Goal: Task Accomplishment & Management: Manage account settings

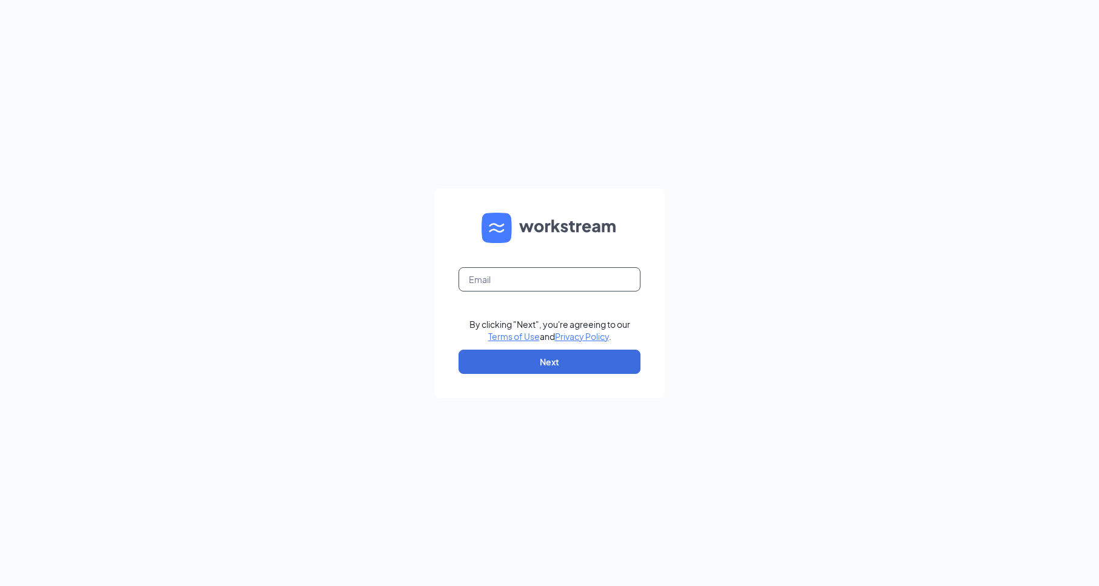
click at [552, 281] on input "text" at bounding box center [549, 279] width 182 height 24
type input "[EMAIL_ADDRESS][DOMAIN_NAME]"
click at [560, 366] on button "Next" at bounding box center [549, 362] width 182 height 24
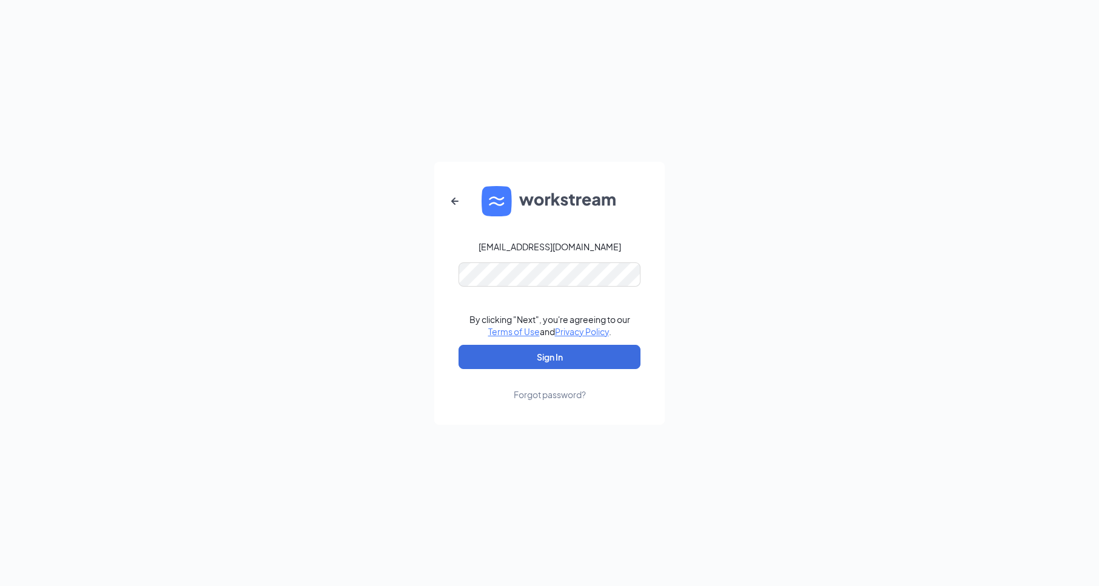
click at [559, 289] on form "[EMAIL_ADDRESS][DOMAIN_NAME] By clicking "Next", you're agreeing to our Terms o…" at bounding box center [549, 293] width 230 height 263
click at [578, 355] on button "Sign In" at bounding box center [549, 357] width 182 height 24
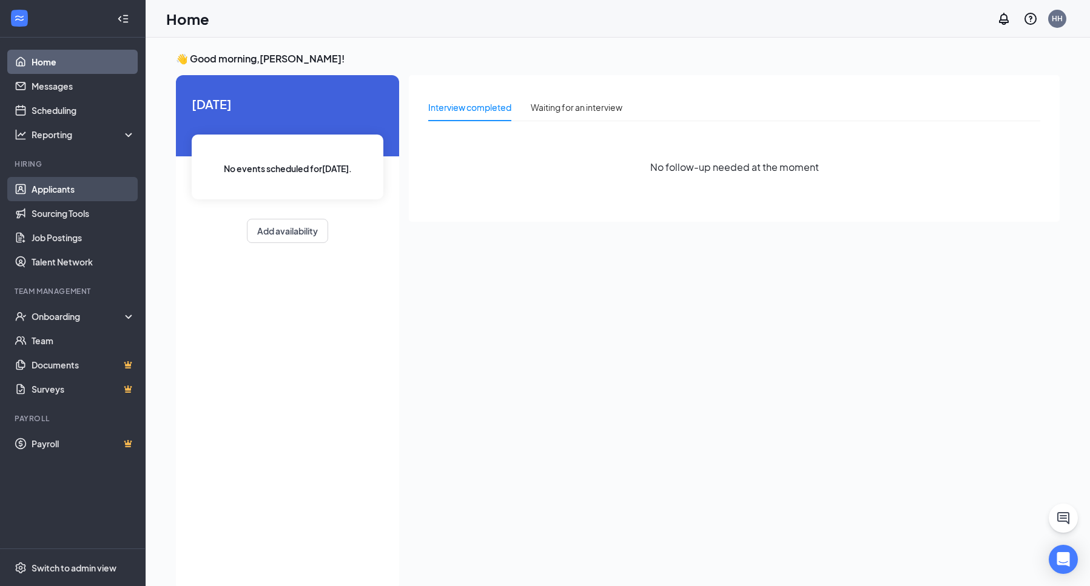
click at [89, 187] on link "Applicants" at bounding box center [84, 189] width 104 height 24
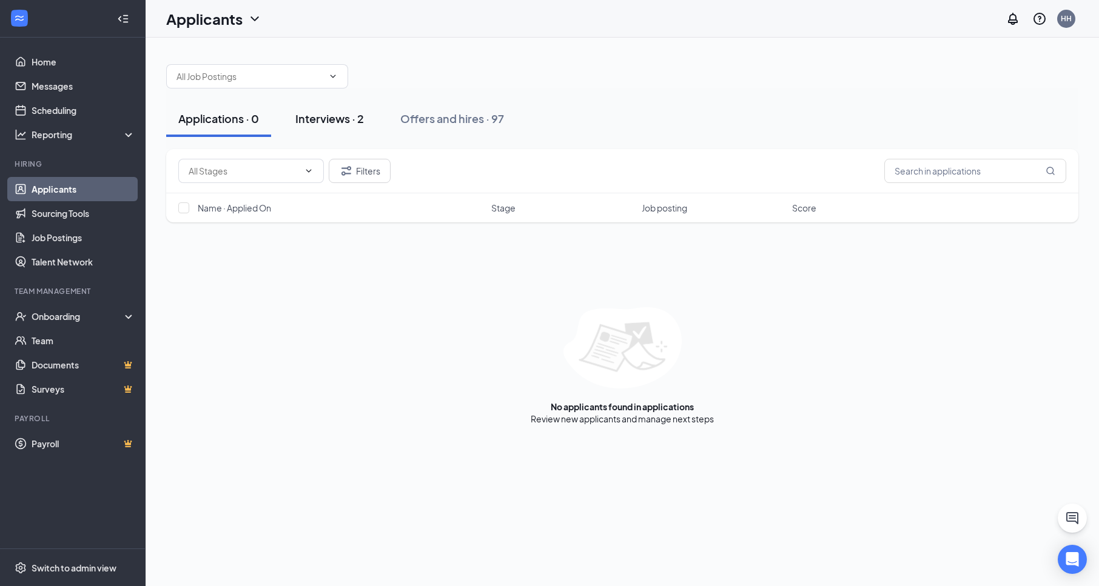
click at [333, 118] on div "Interviews · 2" at bounding box center [329, 118] width 69 height 15
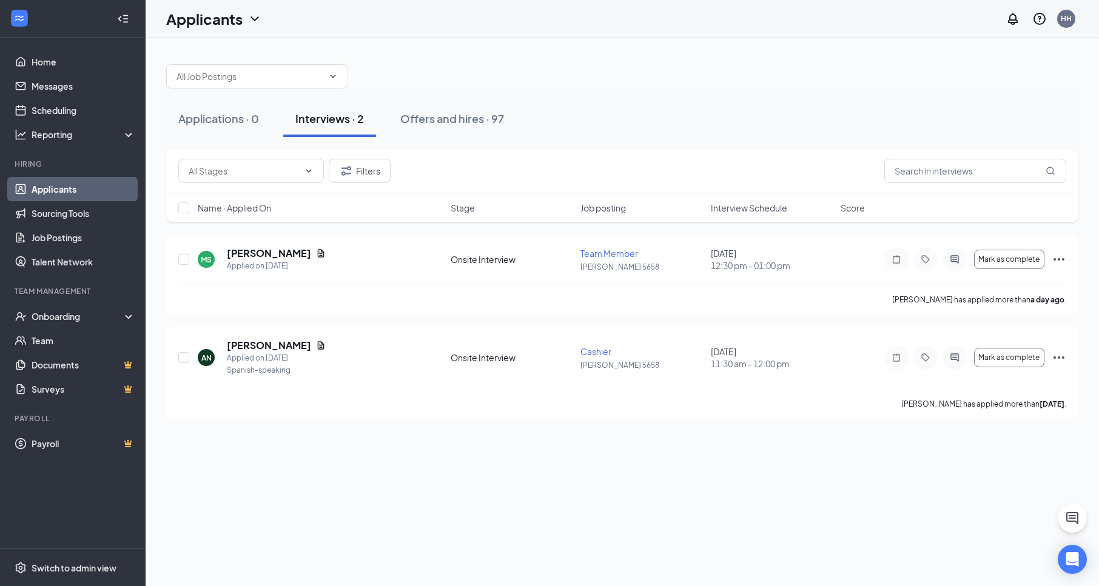
click at [502, 453] on div "Applications · 0 Interviews · 2 Offers and hires · 97 Filters Name · Applied On…" at bounding box center [622, 312] width 953 height 549
click at [369, 506] on div "Applications · 0 Interviews · 2 Offers and hires · 97 Filters Name · Applied On…" at bounding box center [622, 312] width 953 height 549
click at [69, 317] on div "Onboarding" at bounding box center [78, 317] width 93 height 12
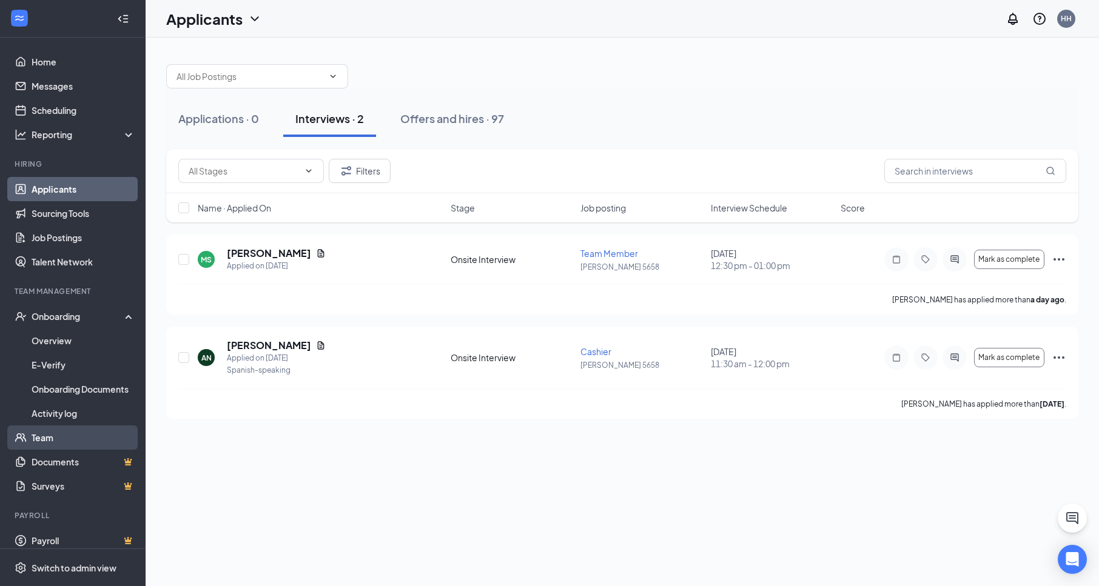
click at [67, 441] on link "Team" at bounding box center [84, 438] width 104 height 24
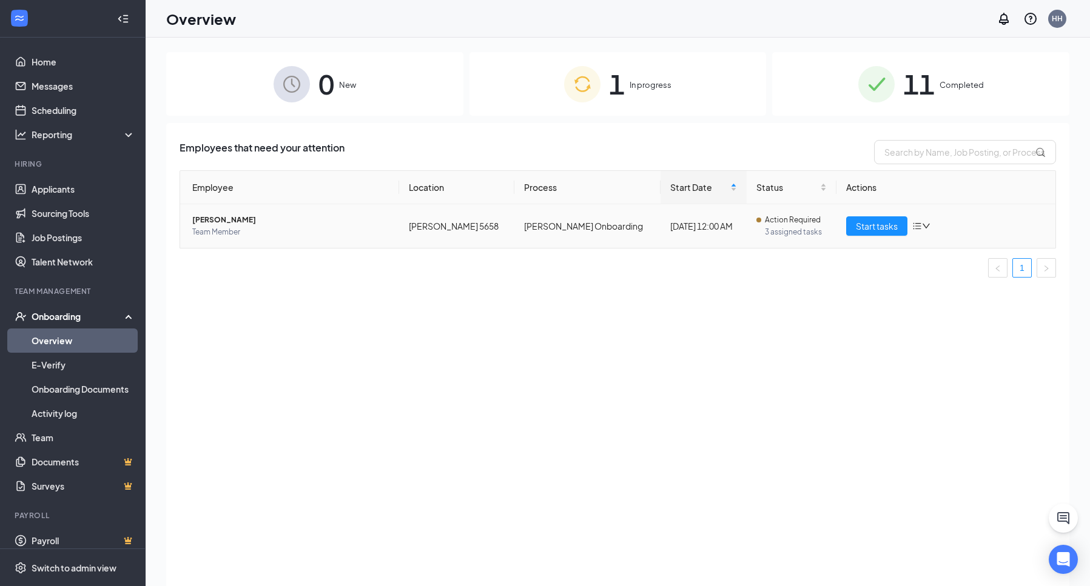
click at [224, 224] on span "[PERSON_NAME]" at bounding box center [290, 220] width 197 height 12
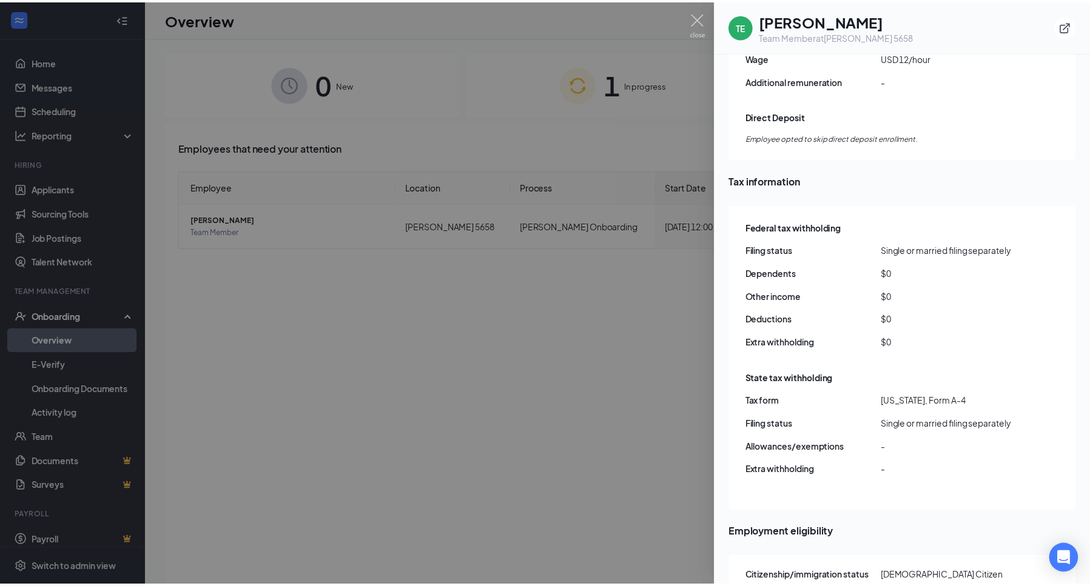
scroll to position [1047, 0]
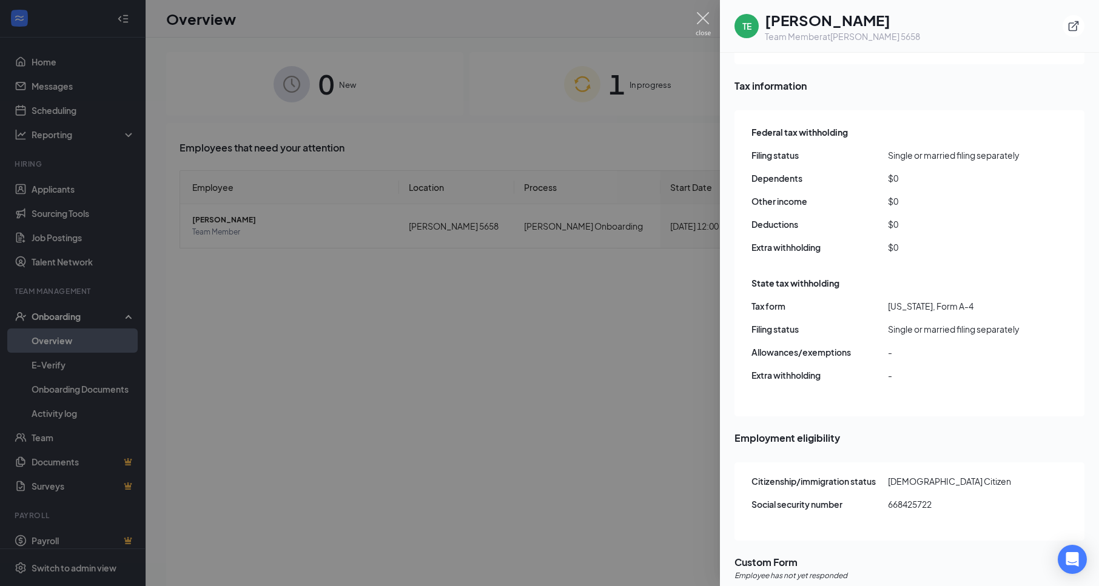
click at [699, 15] on img at bounding box center [703, 24] width 15 height 24
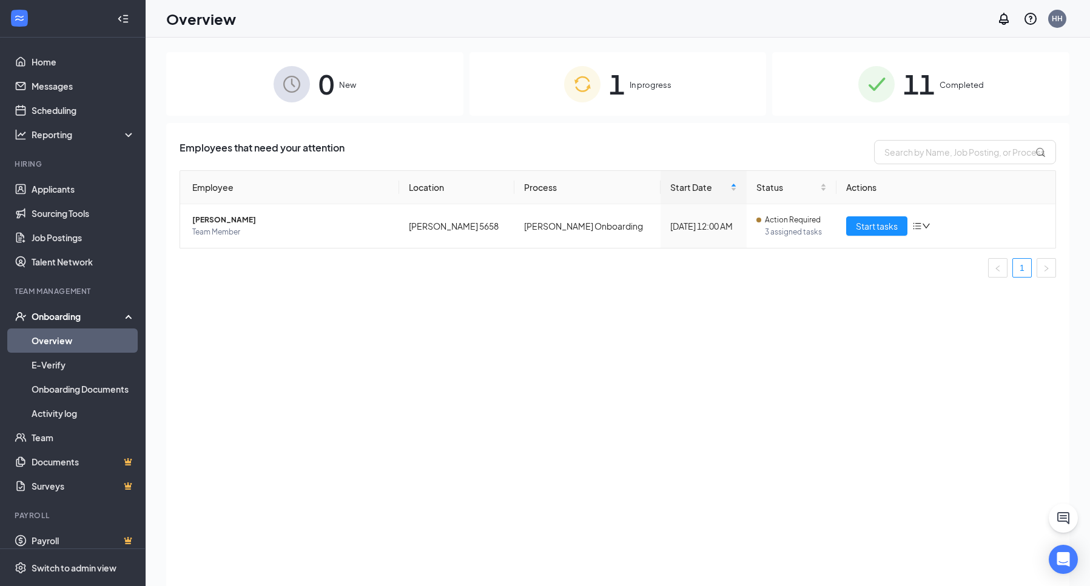
click at [673, 321] on div "Employees that need your attention Employee Location Process Start Date Status …" at bounding box center [617, 370] width 903 height 494
click at [863, 223] on span "Start tasks" at bounding box center [877, 226] width 42 height 13
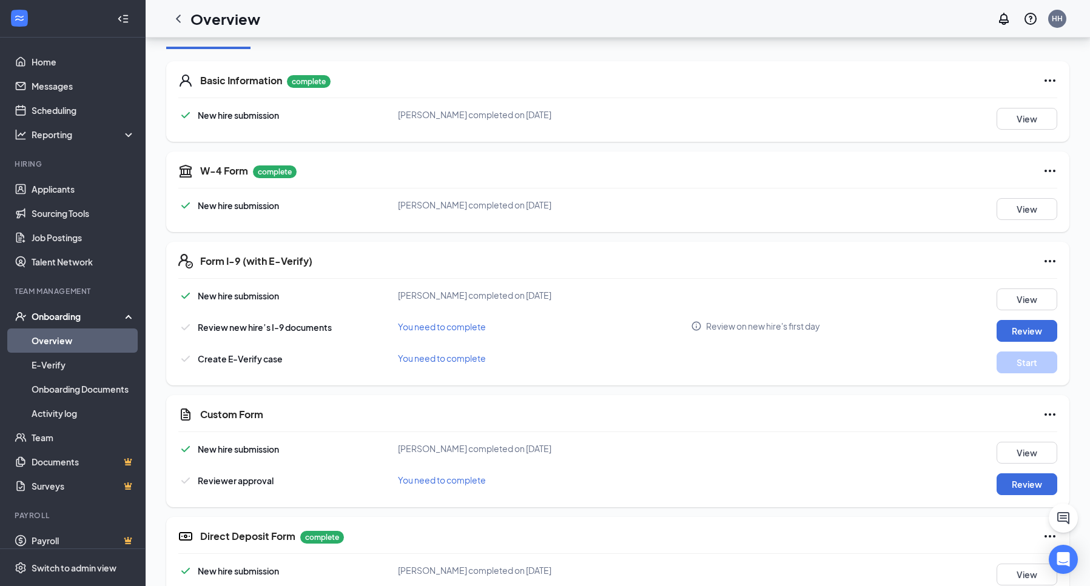
scroll to position [182, 0]
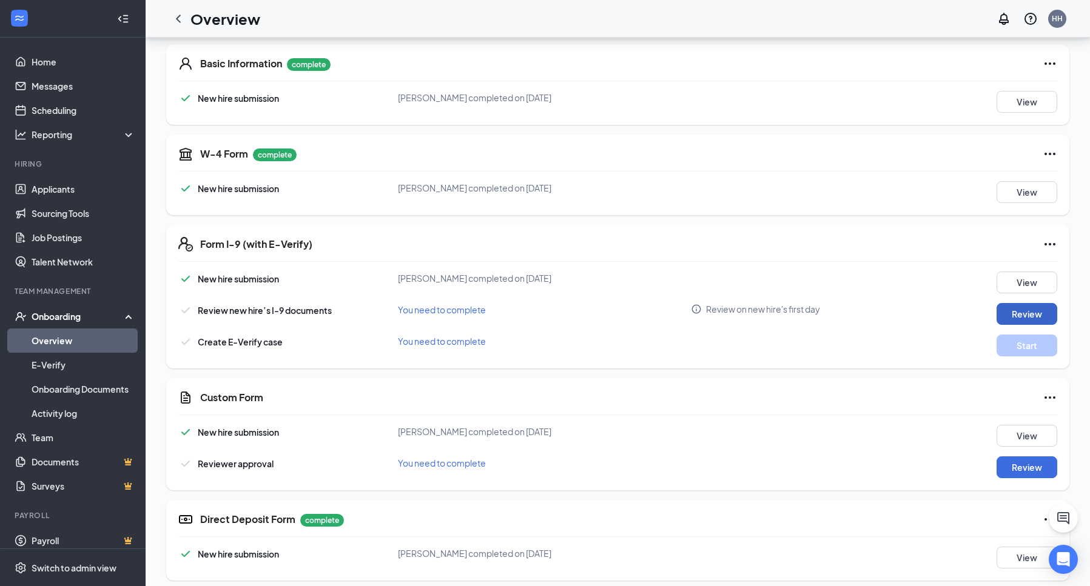
click at [1043, 315] on button "Review" at bounding box center [1026, 314] width 61 height 22
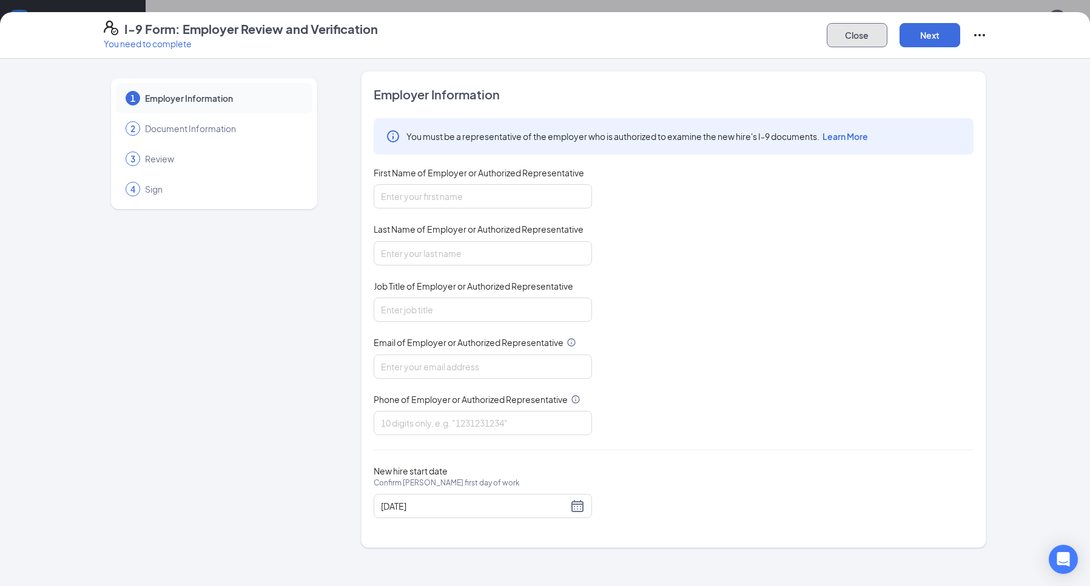
click at [861, 36] on button "Close" at bounding box center [857, 35] width 61 height 24
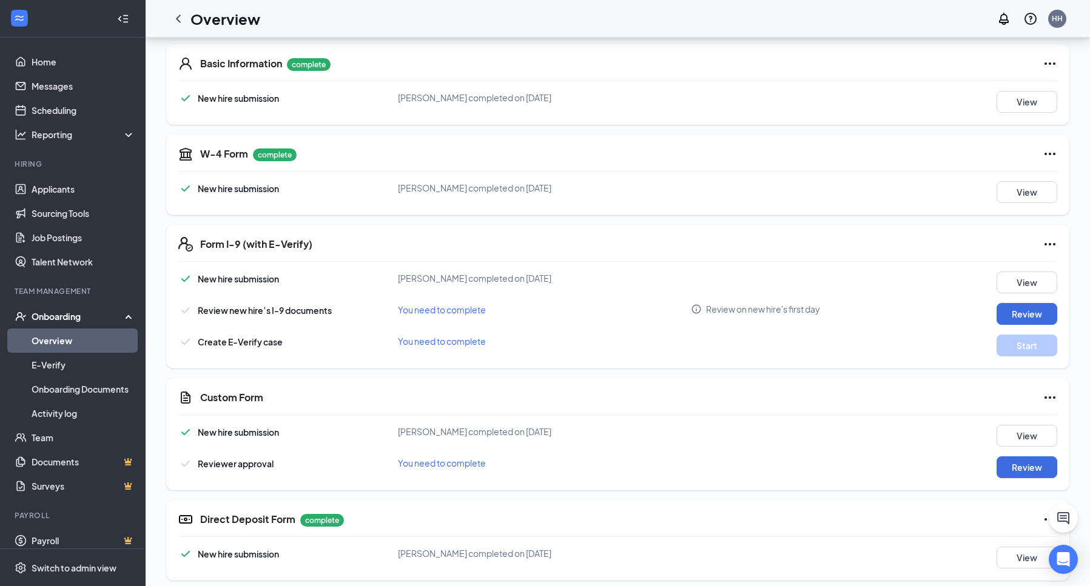
click at [406, 217] on div "Basic Information complete New hire submission Tara E Smith completed on Sep 15…" at bounding box center [617, 490] width 903 height 916
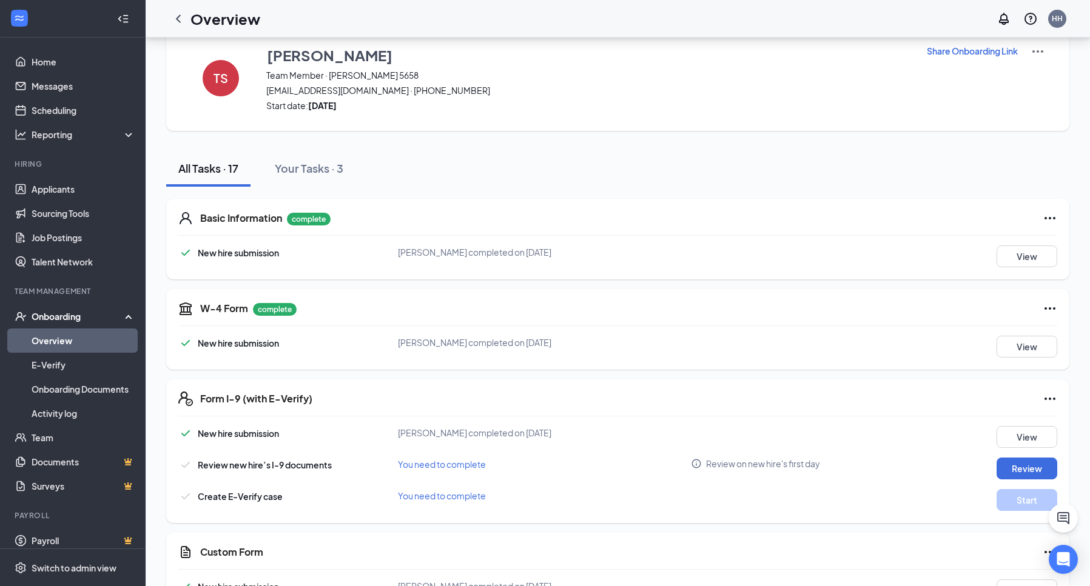
scroll to position [0, 0]
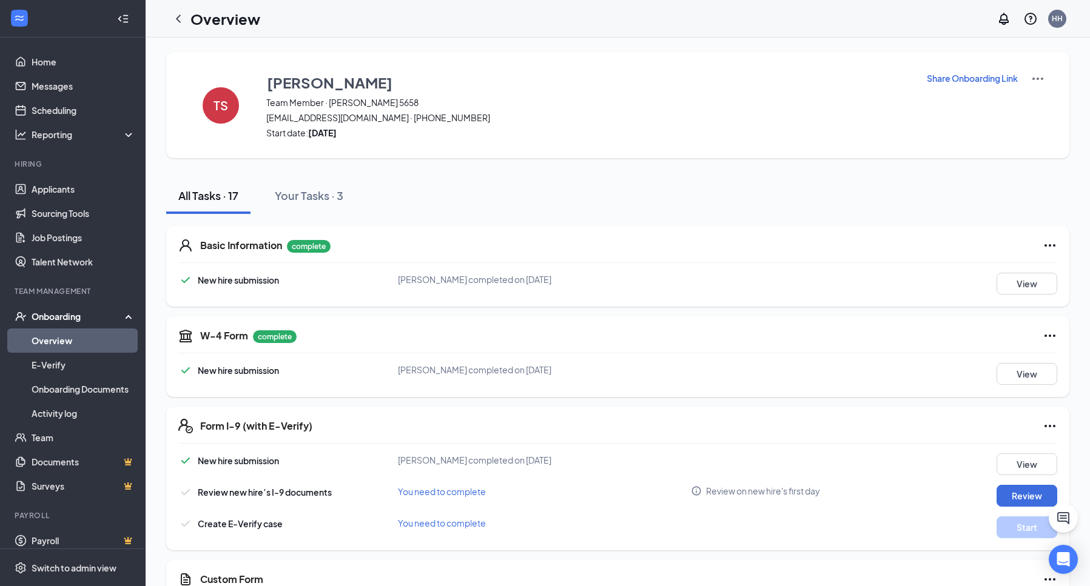
click at [640, 240] on div "Basic Information complete" at bounding box center [628, 245] width 857 height 15
